Goal: Information Seeking & Learning: Understand process/instructions

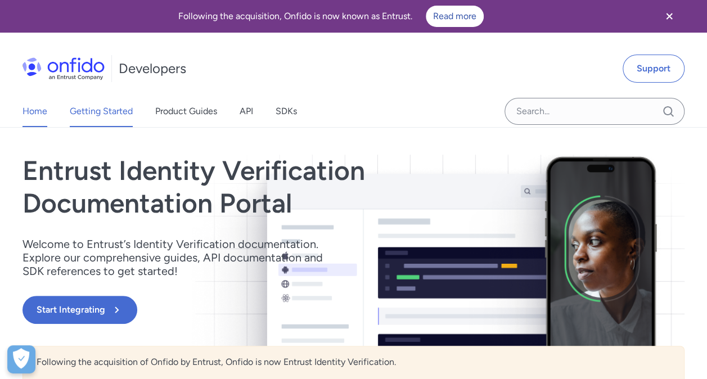
click at [87, 119] on link "Getting Started" at bounding box center [101, 112] width 63 height 32
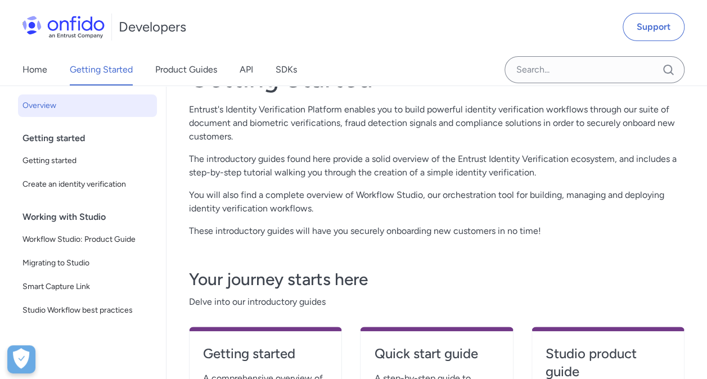
scroll to position [108, 0]
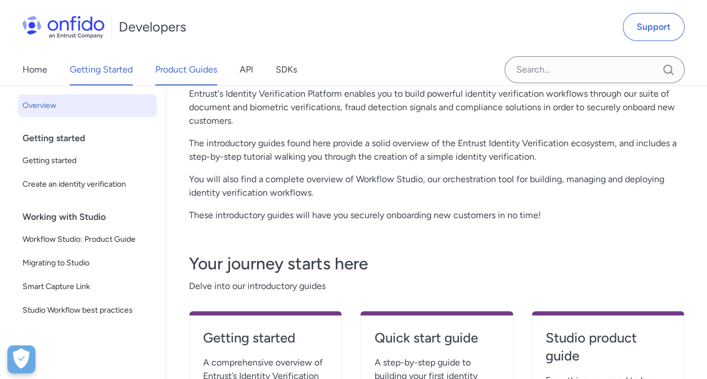
click at [190, 77] on link "Product Guides" at bounding box center [186, 70] width 62 height 32
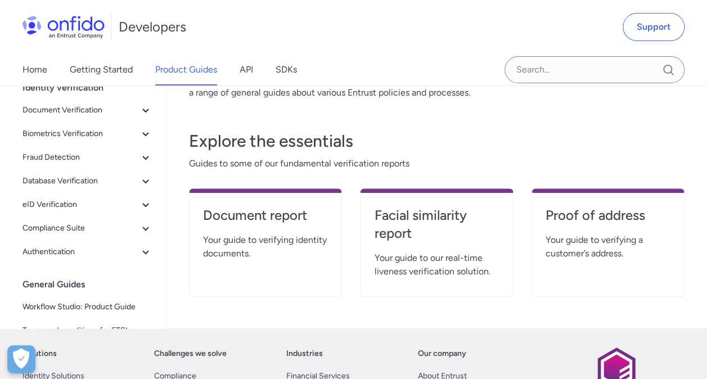
scroll to position [181, 0]
click at [237, 219] on h4 "Document report" at bounding box center [265, 216] width 125 height 18
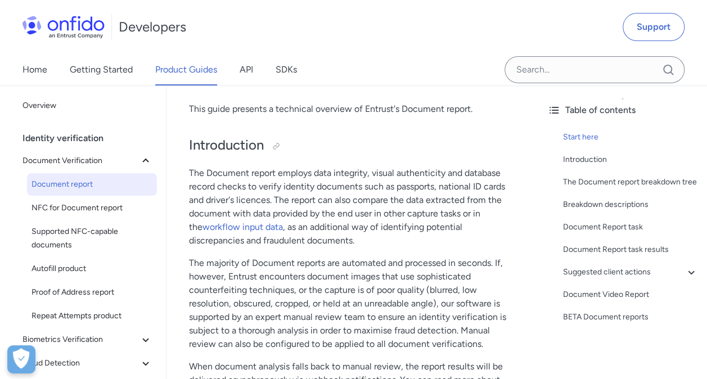
scroll to position [132, 0]
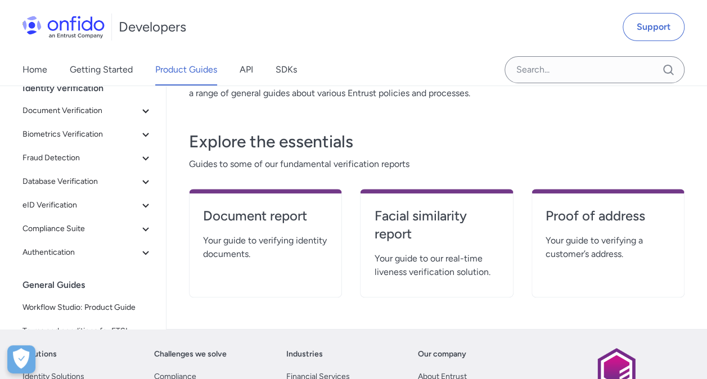
scroll to position [108, 0]
